Goal: Complete application form

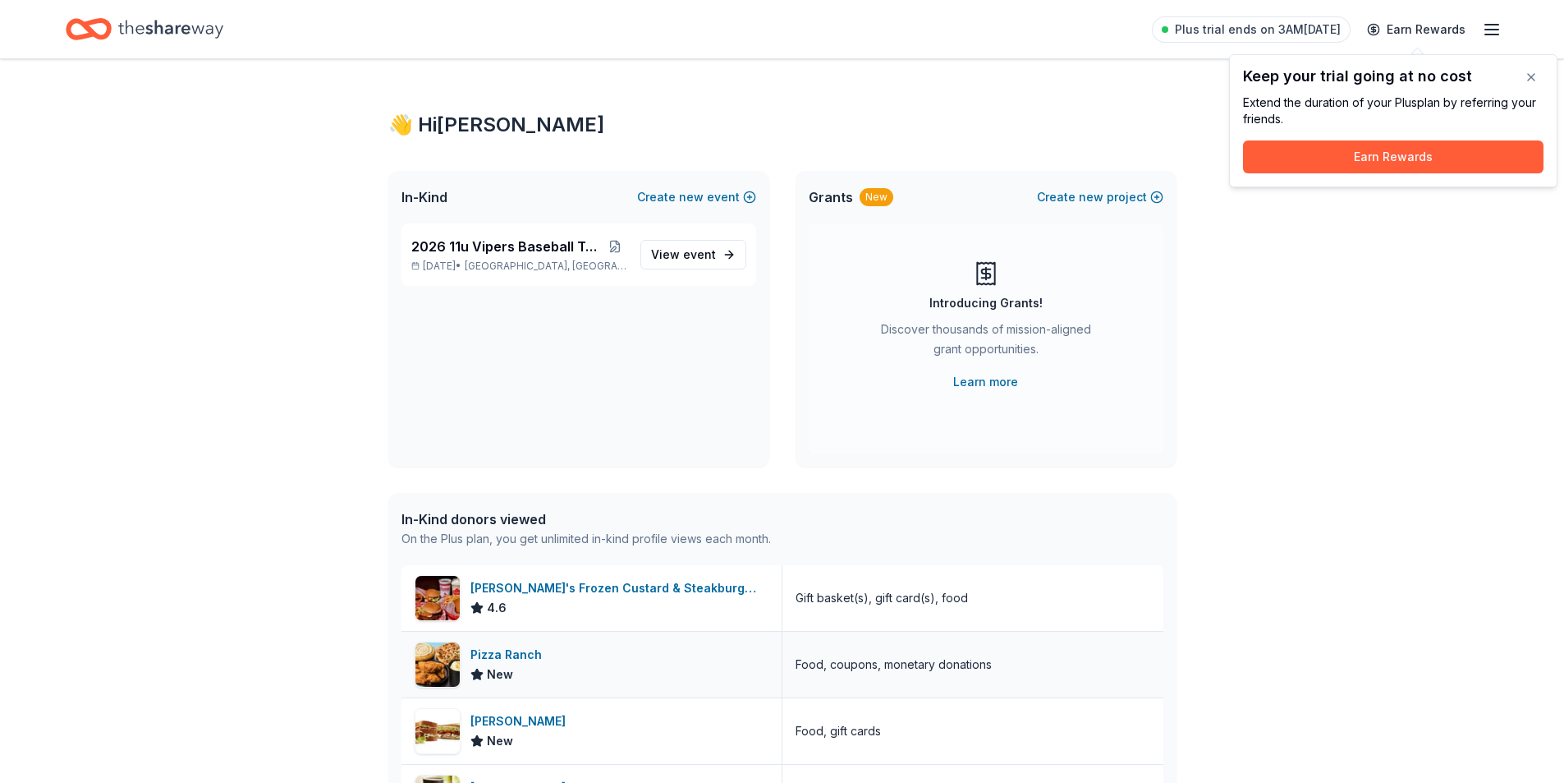
click at [510, 652] on div "Pizza Ranch" at bounding box center [510, 655] width 78 height 20
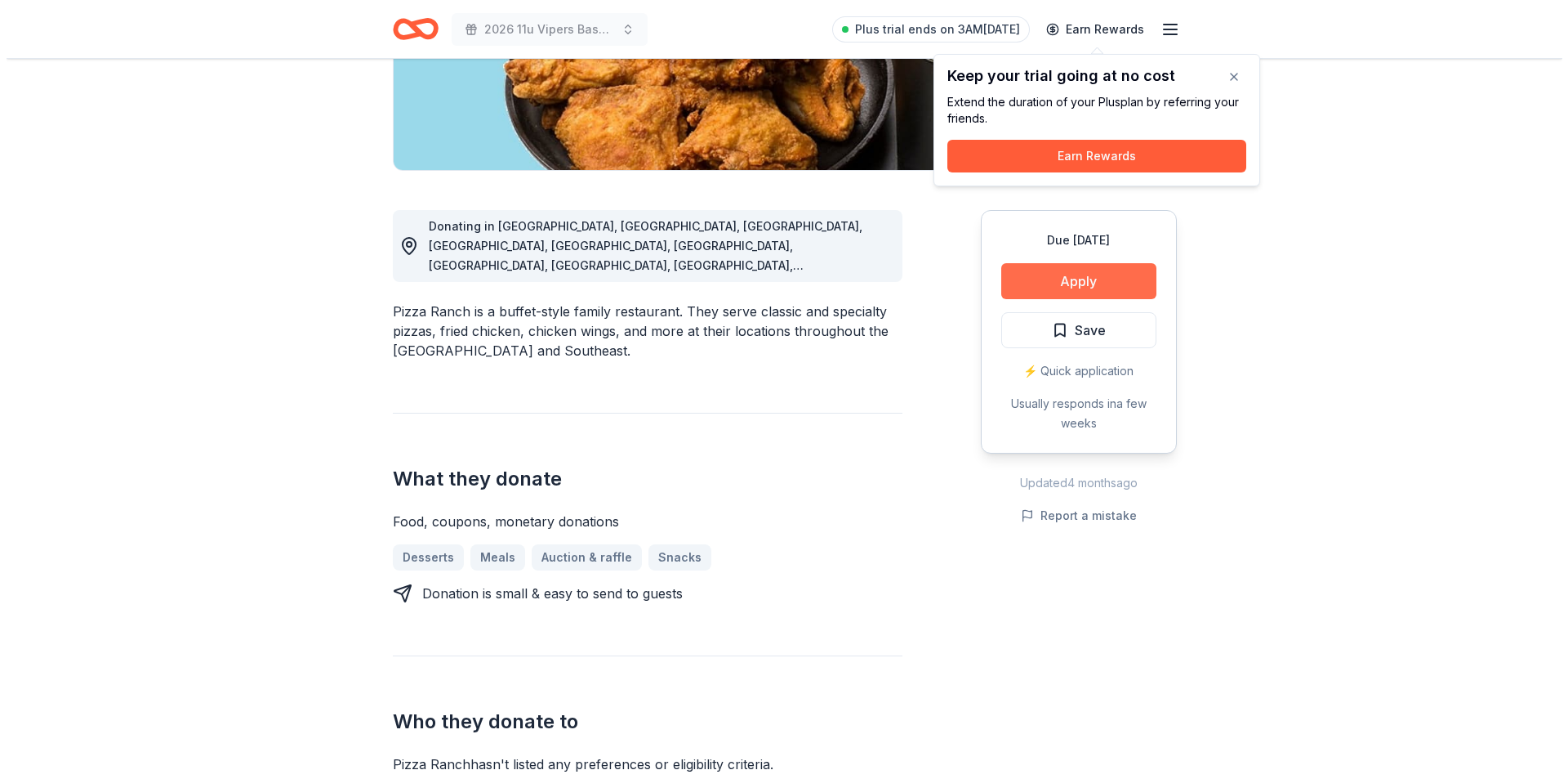
scroll to position [326, 0]
click at [1069, 282] on button "Apply" at bounding box center [1072, 281] width 155 height 36
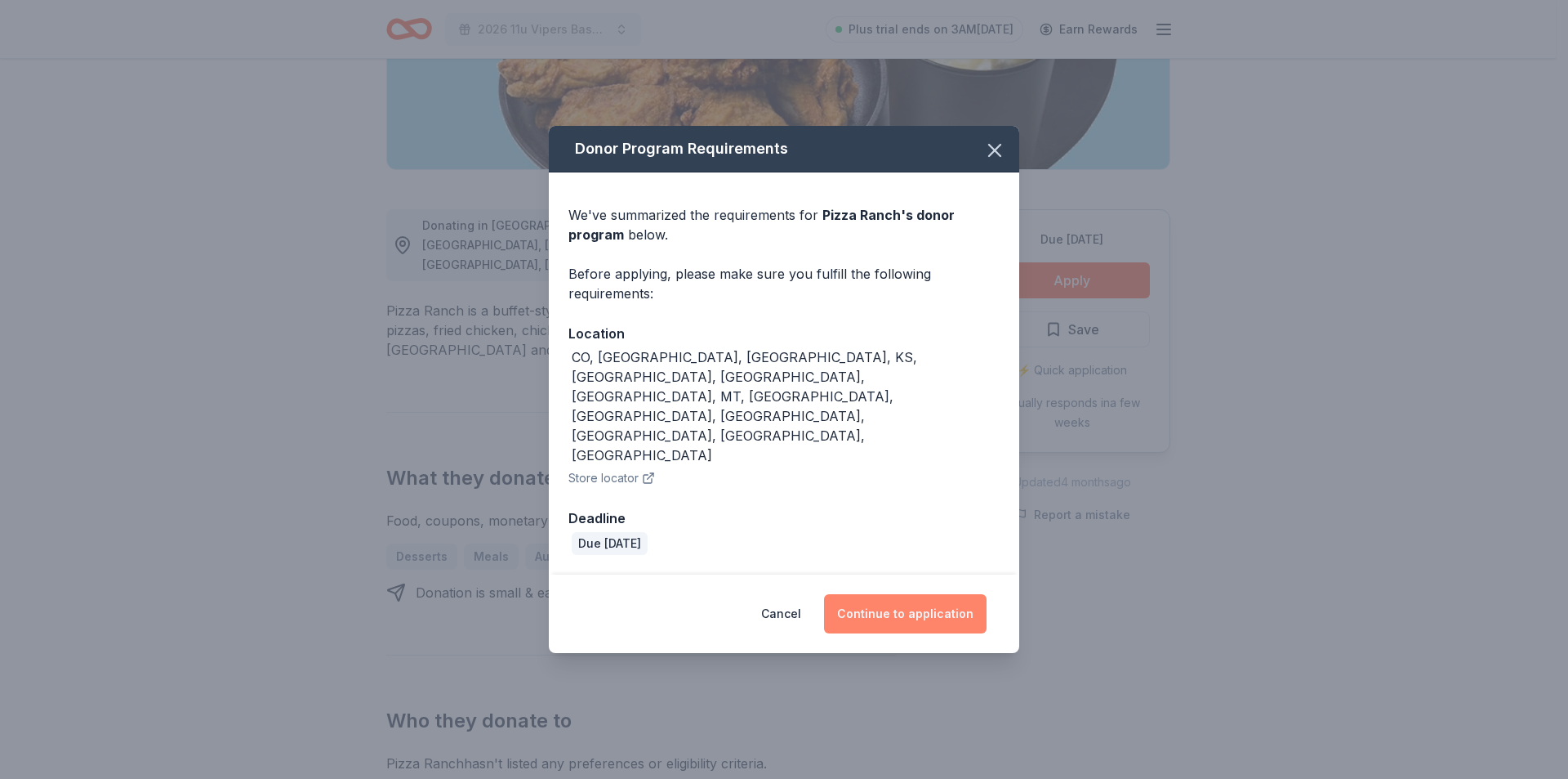
click at [857, 594] on button "Continue to application" at bounding box center [905, 613] width 162 height 39
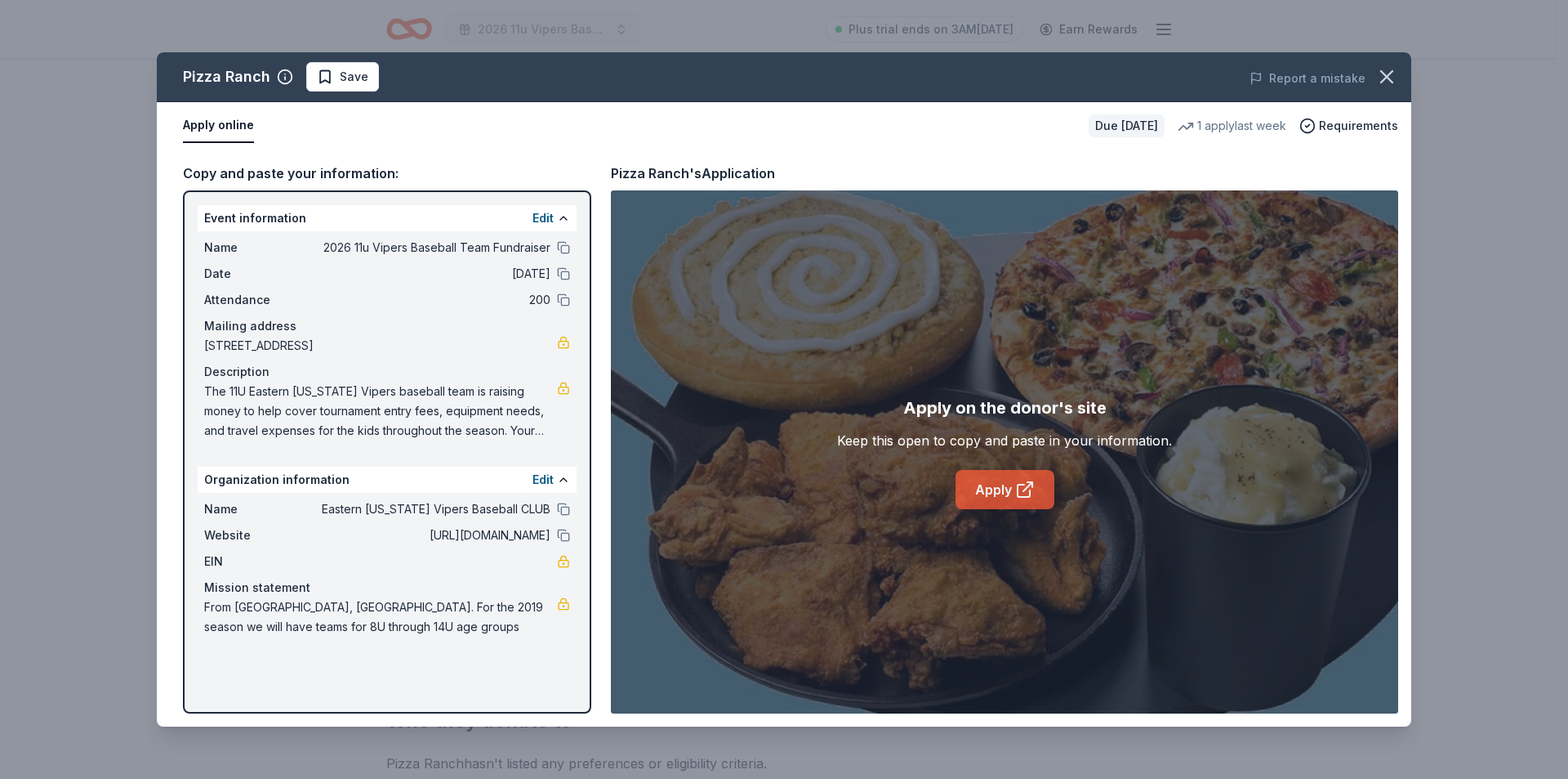
click at [1000, 499] on link "Apply" at bounding box center [1004, 488] width 98 height 39
